Goal: Task Accomplishment & Management: Complete application form

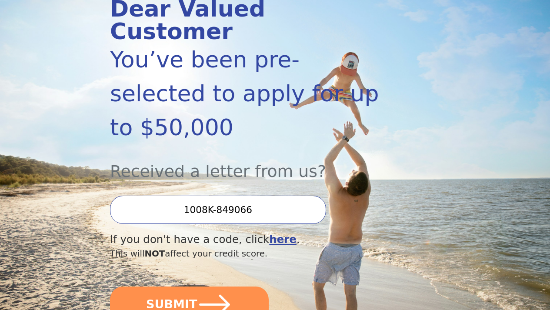
scroll to position [176, 0]
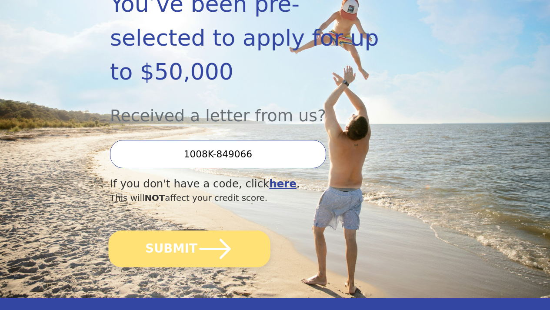
click at [209, 263] on icon "submit" at bounding box center [215, 249] width 36 height 36
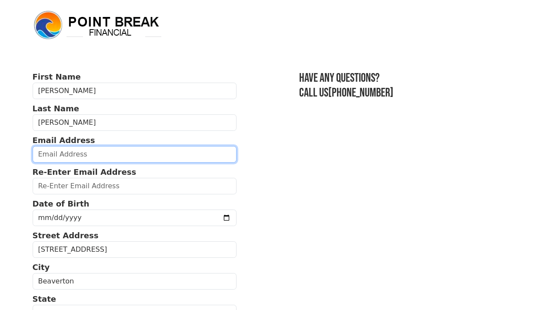
click at [105, 162] on input "email" at bounding box center [135, 154] width 204 height 17
type input "jvatpsu@gmail.com"
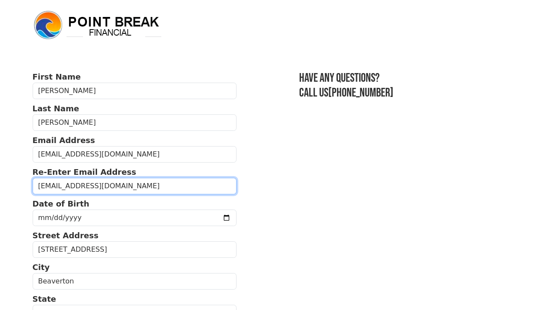
type input "jvatpsu@gmail.com"
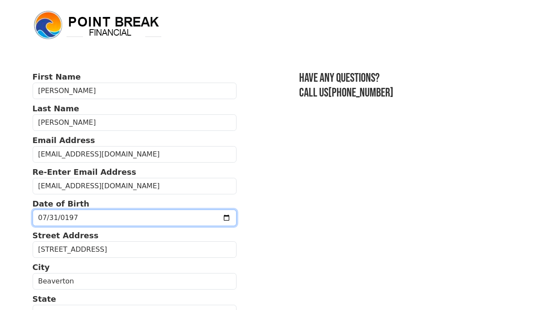
type input "1977-07-31"
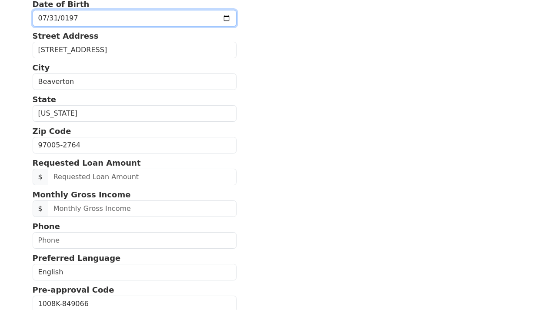
scroll to position [209, 0]
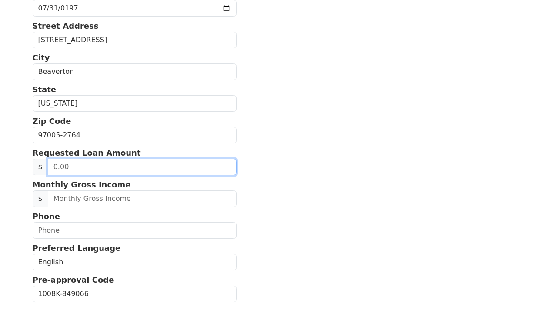
click at [102, 175] on input "text" at bounding box center [142, 167] width 189 height 17
type input "50,000.00"
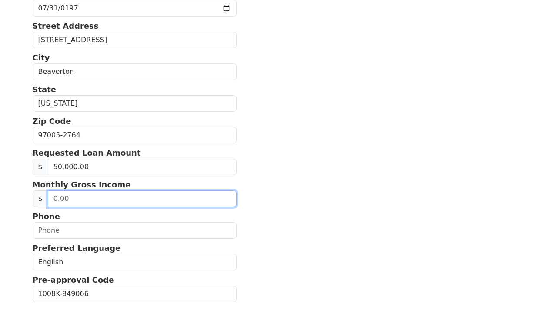
click at [106, 207] on input "text" at bounding box center [142, 198] width 189 height 17
type input "2.00"
type input "9,200.00"
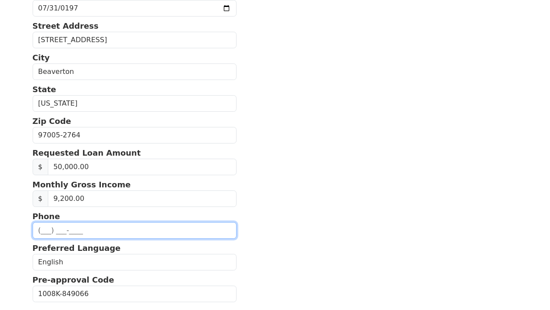
click at [85, 239] on input "text" at bounding box center [135, 230] width 204 height 17
type input "(203) 824-2052"
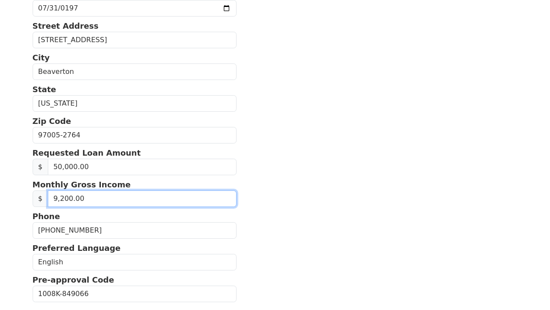
click at [53, 207] on input "9,200.00" at bounding box center [142, 198] width 189 height 17
type input "9,300.00"
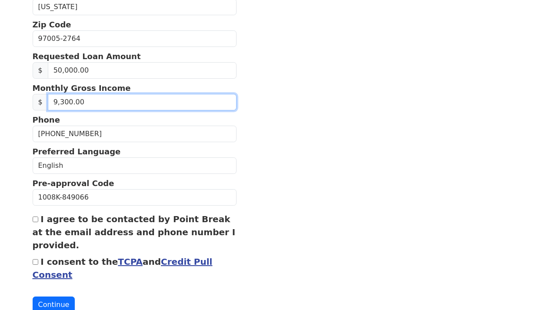
scroll to position [334, 0]
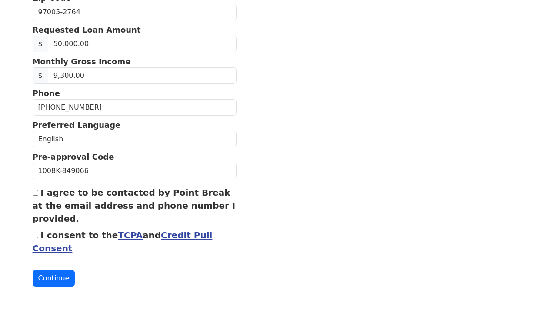
click at [35, 238] on input "I consent to the TCPA and Credit Pull Consent" at bounding box center [36, 235] width 6 height 6
checkbox input "true"
click at [33, 196] on input "I agree to be contacted by Point Break at the email address and phone number I …" at bounding box center [36, 193] width 6 height 6
checkbox input "true"
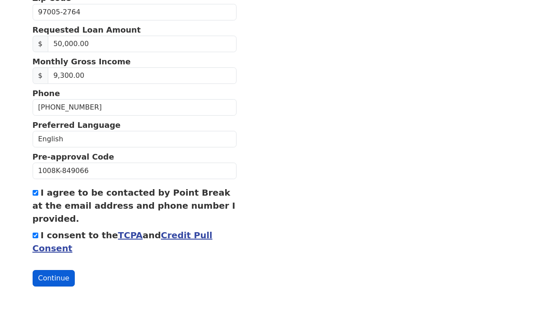
click at [60, 272] on button "Continue" at bounding box center [54, 278] width 43 height 17
